Goal: Navigation & Orientation: Find specific page/section

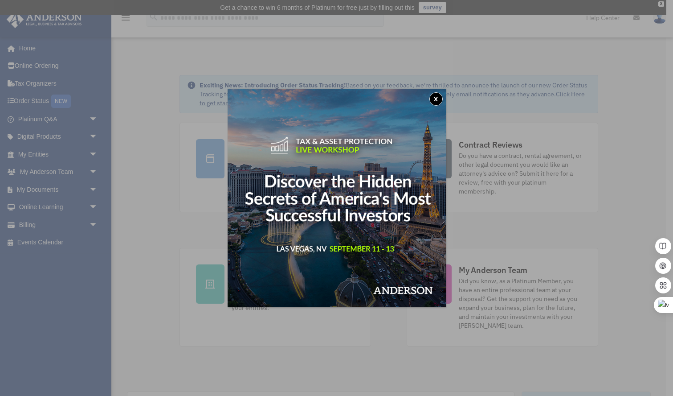
click at [437, 102] on button "x" at bounding box center [435, 98] width 13 height 13
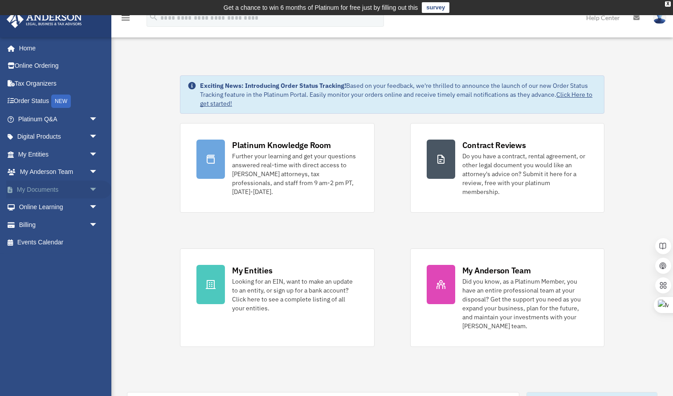
click at [68, 184] on link "My Documents arrow_drop_down" at bounding box center [58, 189] width 105 height 18
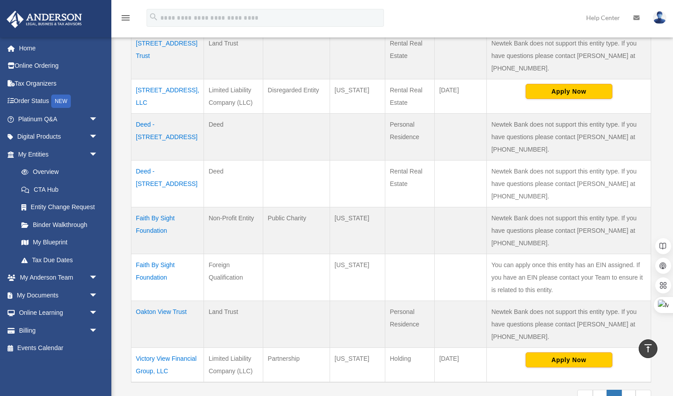
scroll to position [252, 0]
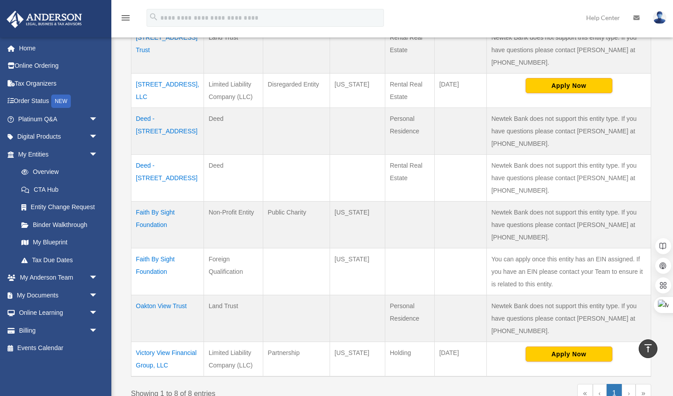
click at [158, 342] on td "Victory View Financial Group, LLC" at bounding box center [167, 359] width 73 height 35
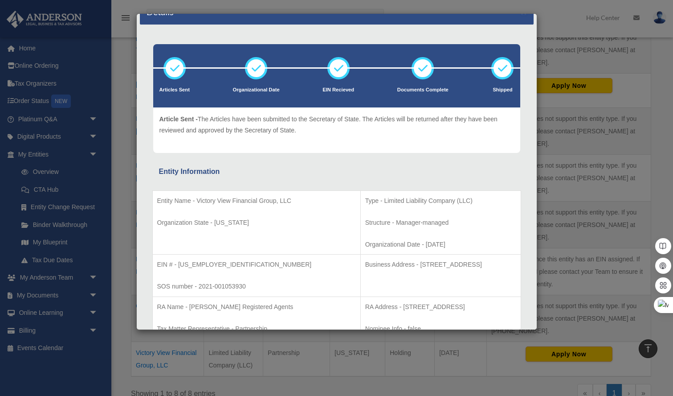
scroll to position [22, 0]
